Goal: Task Accomplishment & Management: Use online tool/utility

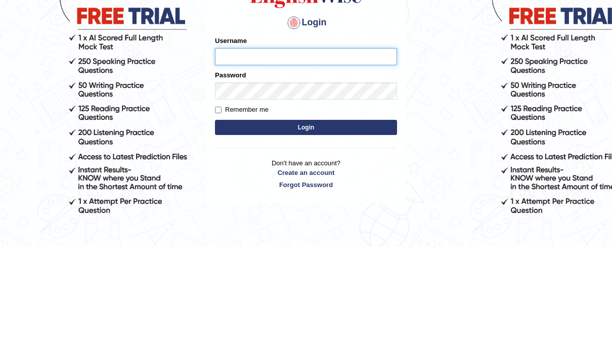
type input "kunwarrupesh"
click at [565, 72] on body "Login Please fix the following errors: Username [PERSON_NAME] Password Remember…" at bounding box center [306, 210] width 612 height 359
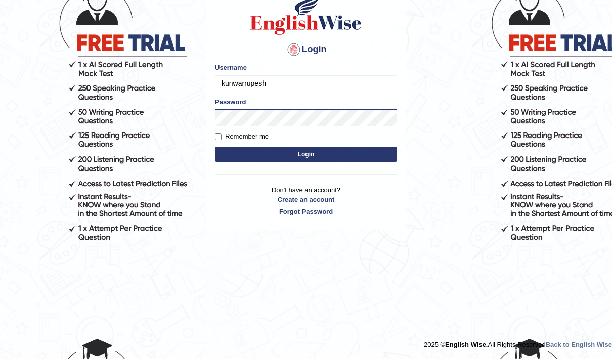
click at [374, 157] on button "Login" at bounding box center [306, 154] width 182 height 15
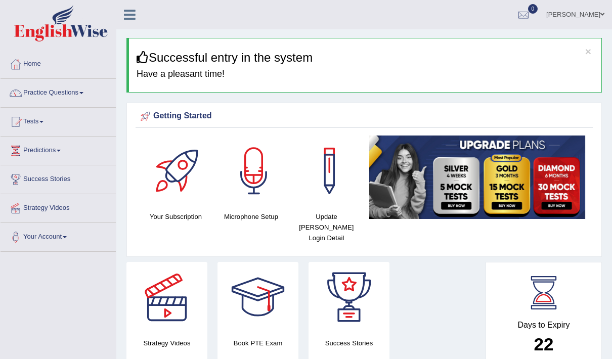
click at [130, 18] on icon at bounding box center [130, 14] width 12 height 13
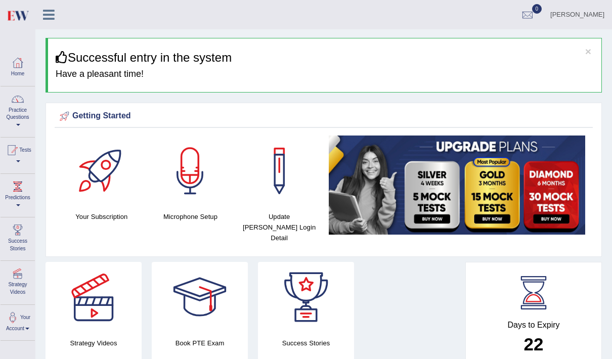
click at [22, 108] on link "Practice Questions" at bounding box center [18, 110] width 34 height 48
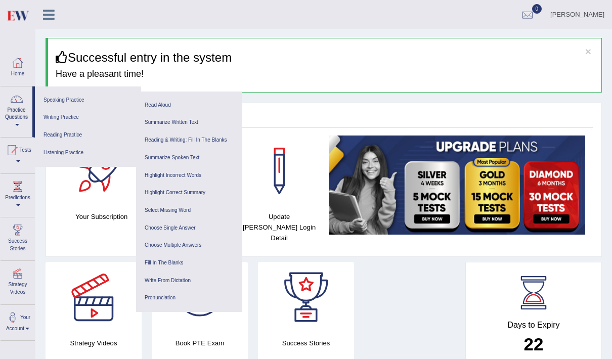
click at [187, 275] on link "Write From Dictation" at bounding box center [189, 281] width 96 height 18
